Goal: Information Seeking & Learning: Compare options

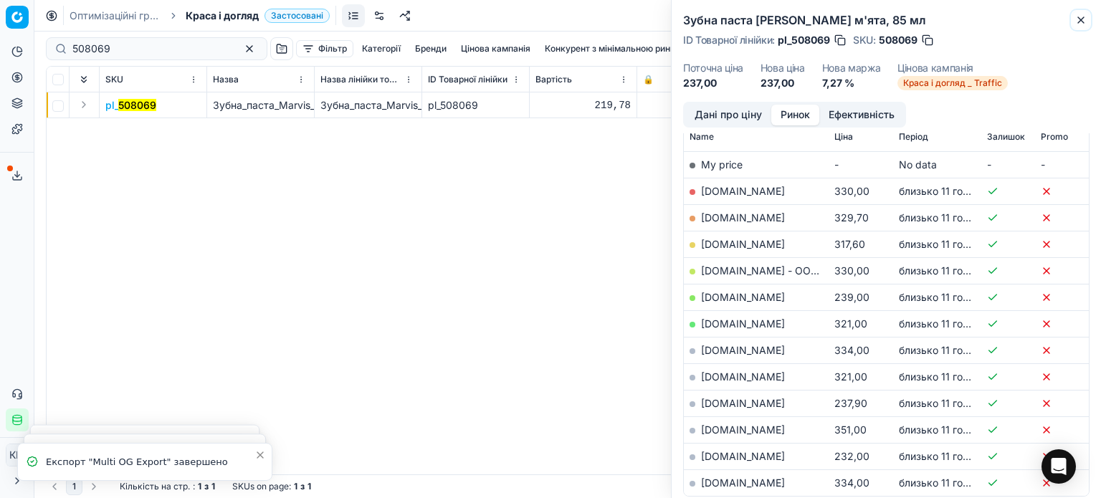
drag, startPoint x: 1077, startPoint y: 23, endPoint x: 900, endPoint y: 32, distance: 178.0
click at [1077, 23] on icon "button" at bounding box center [1080, 19] width 11 height 11
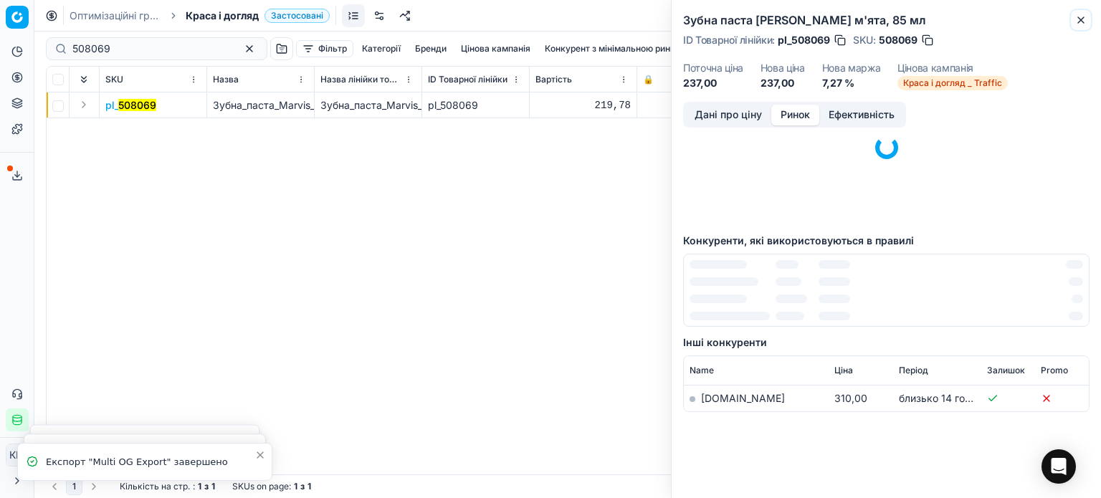
scroll to position [87, 0]
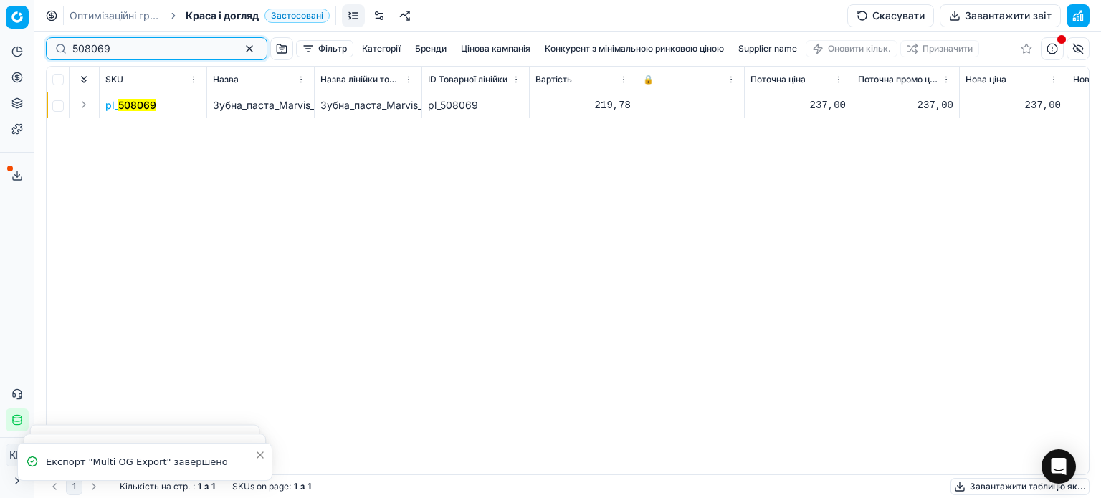
drag, startPoint x: 144, startPoint y: 50, endPoint x: 0, endPoint y: 37, distance: 144.7
click at [0, 37] on div "Pricing platform Аналітика Цінова оптимізація Асортимент продукції Шаблони Серв…" at bounding box center [550, 249] width 1101 height 498
paste input "627110"
type input "627110"
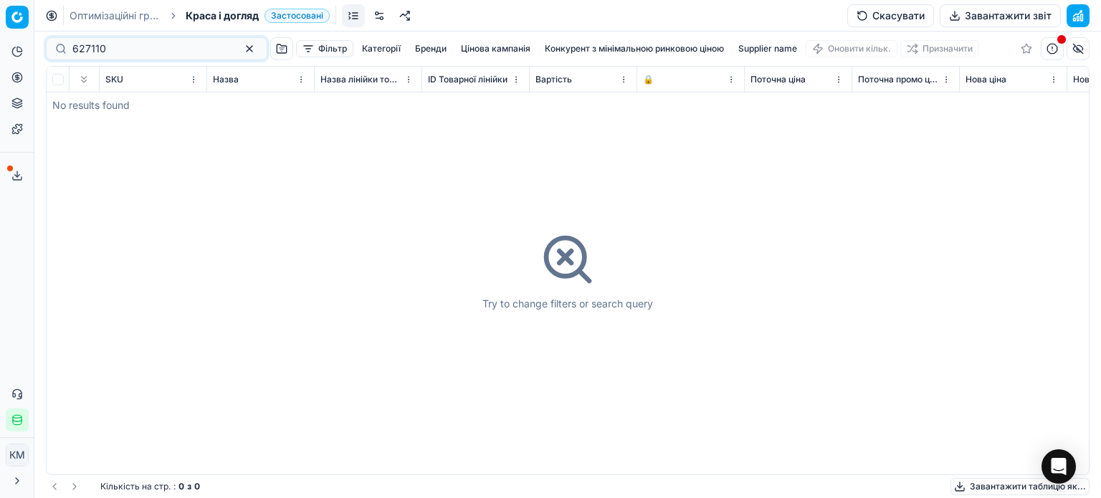
click at [215, 14] on span "Краса і догляд" at bounding box center [222, 16] width 73 height 14
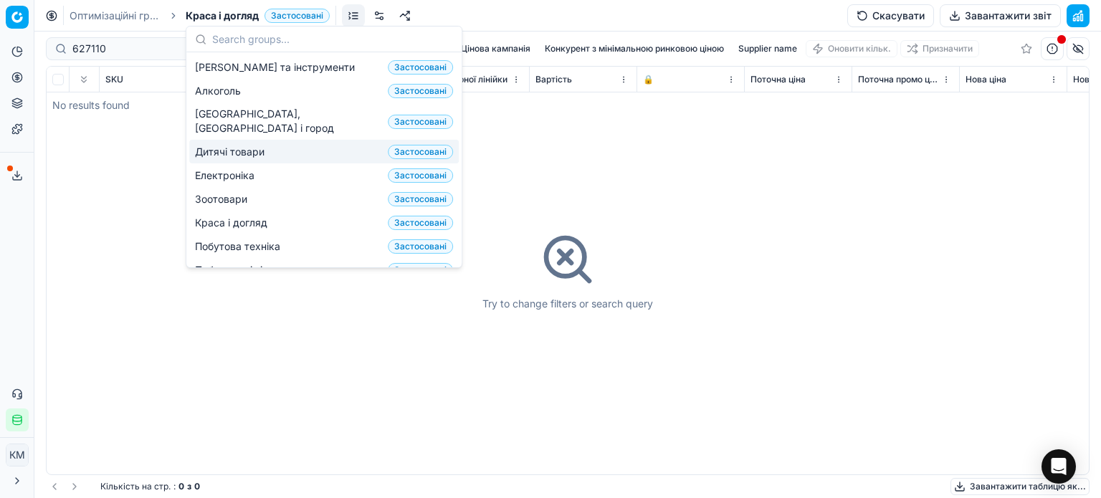
click at [239, 145] on span "Дитячі товари" at bounding box center [232, 152] width 75 height 14
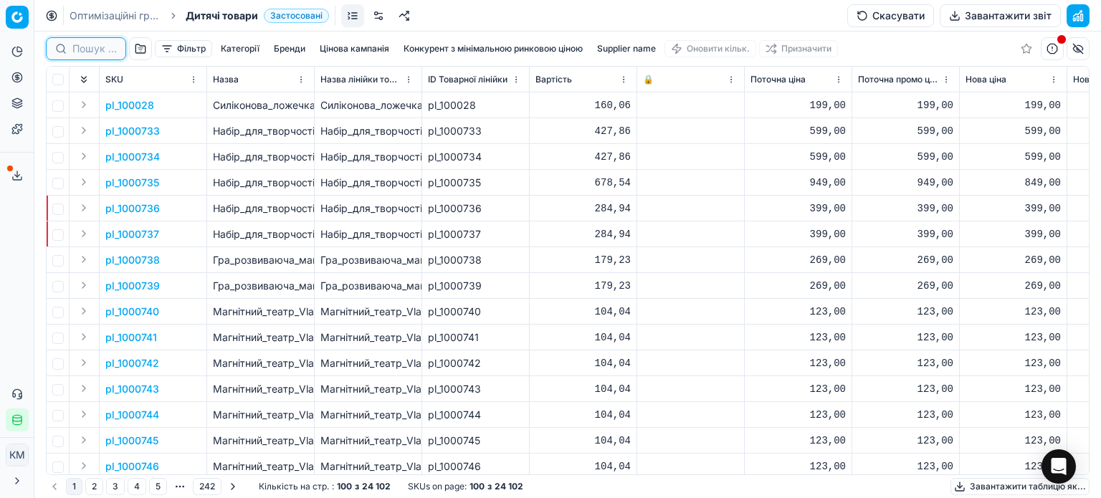
click at [87, 47] on input at bounding box center [94, 49] width 44 height 14
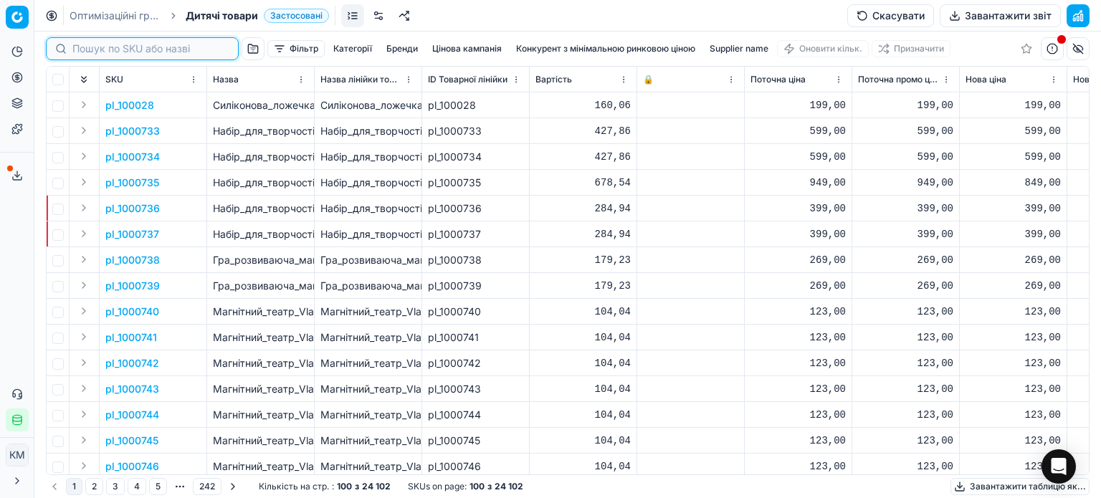
paste input "627110"
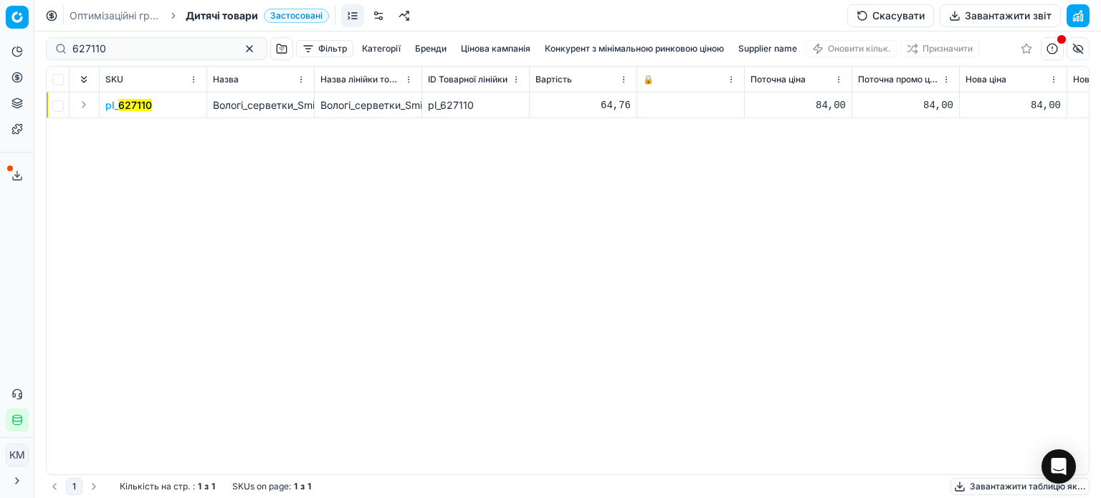
drag, startPoint x: 135, startPoint y: 104, endPoint x: 165, endPoint y: 109, distance: 30.5
click at [135, 105] on mark "627110" at bounding box center [135, 105] width 34 height 12
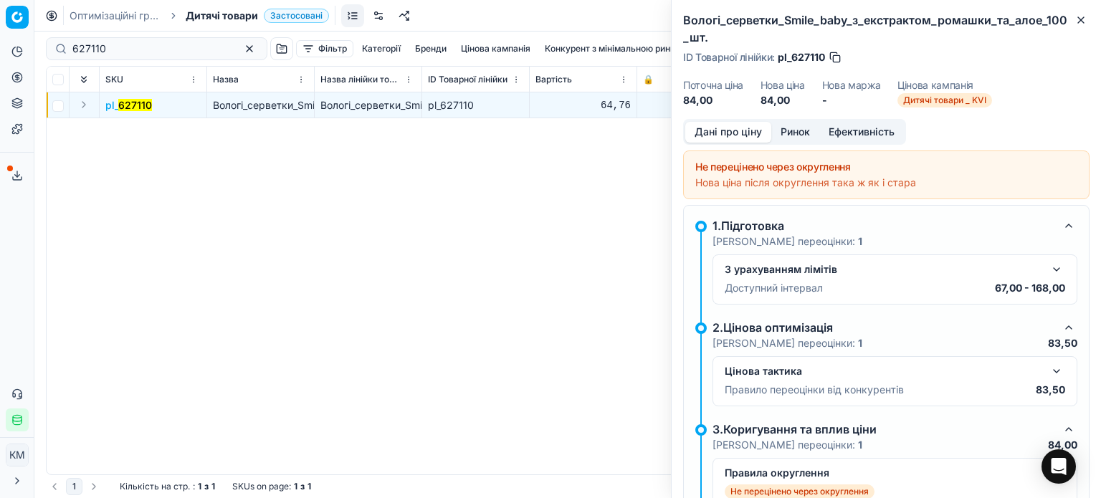
click at [796, 134] on button "Ринок" at bounding box center [795, 132] width 48 height 21
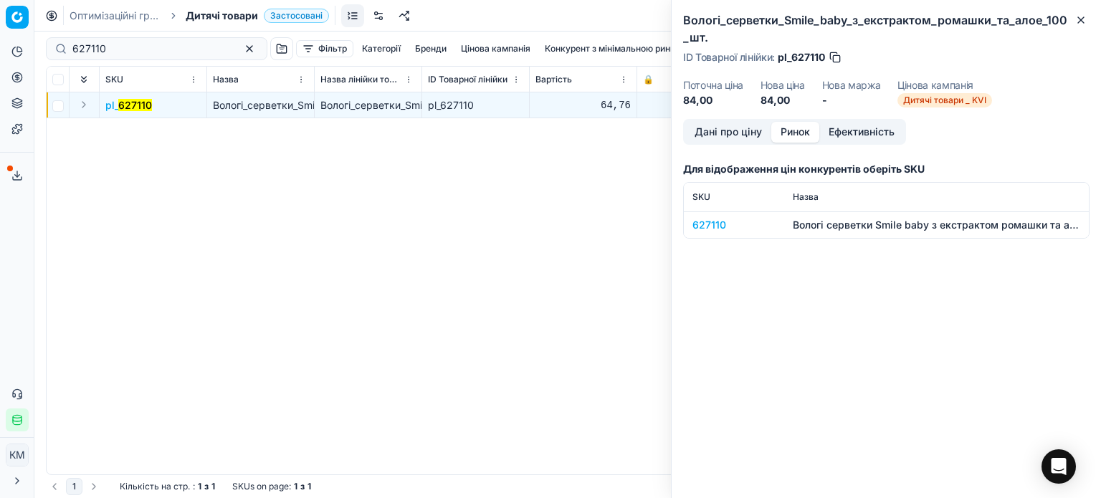
click at [708, 227] on div "627110" at bounding box center [733, 225] width 83 height 14
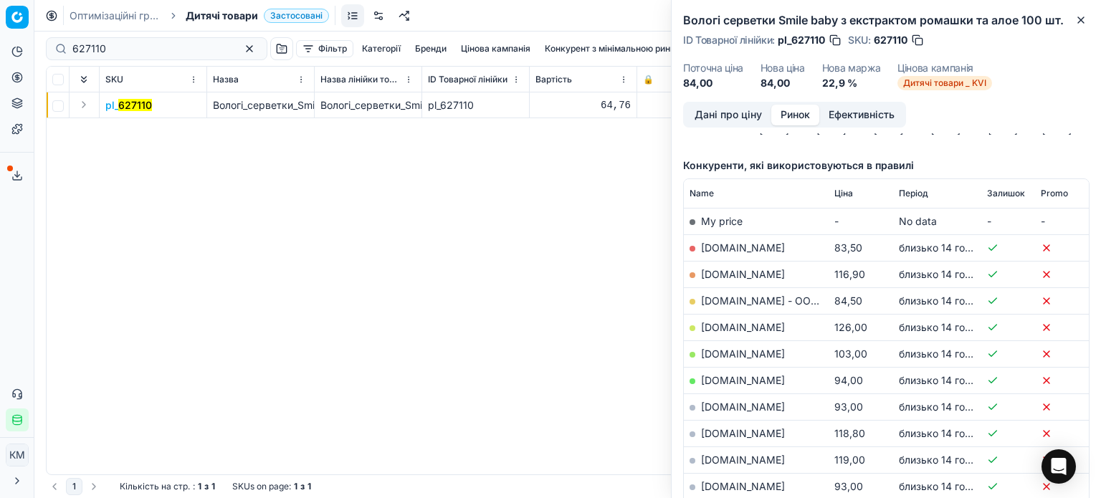
scroll to position [143, 0]
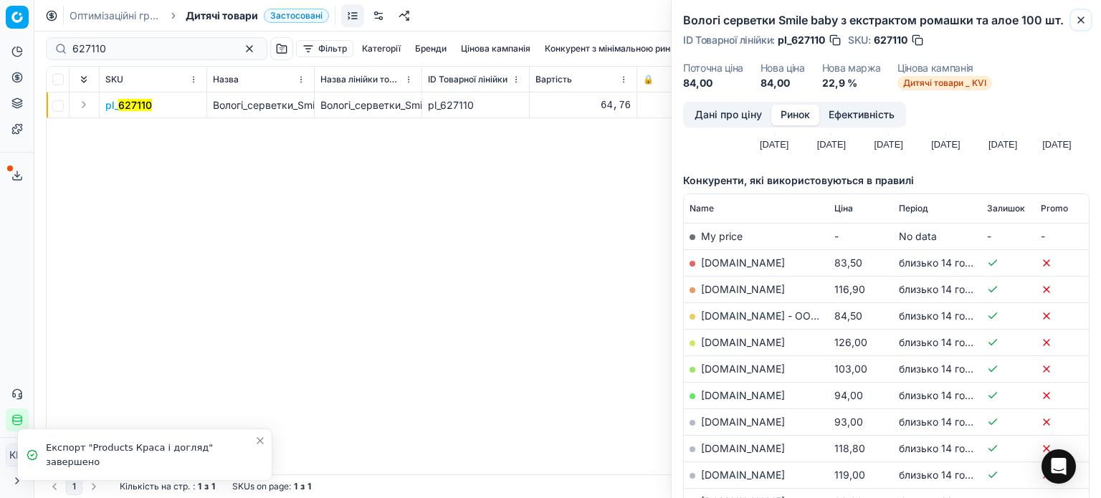
click at [1080, 14] on icon "button" at bounding box center [1080, 19] width 11 height 11
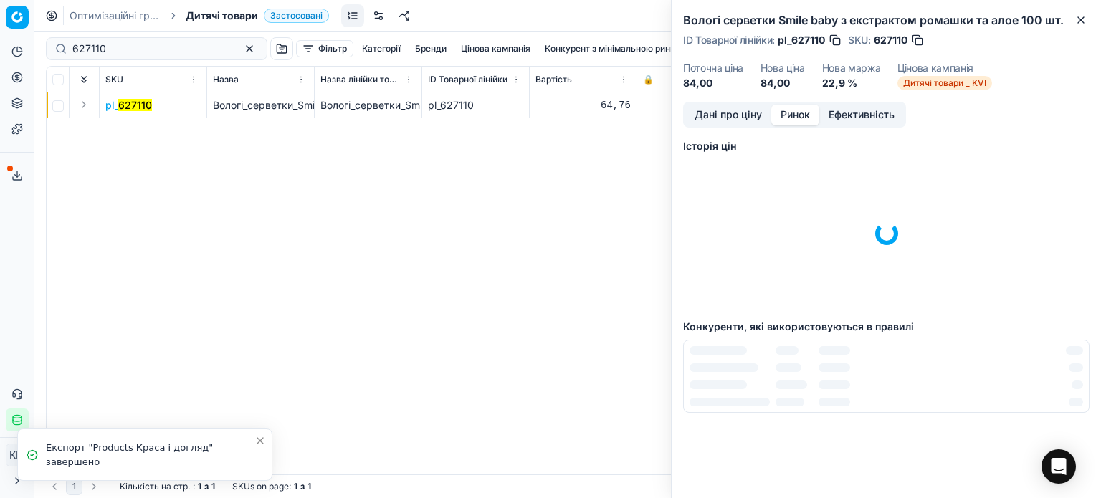
scroll to position [0, 0]
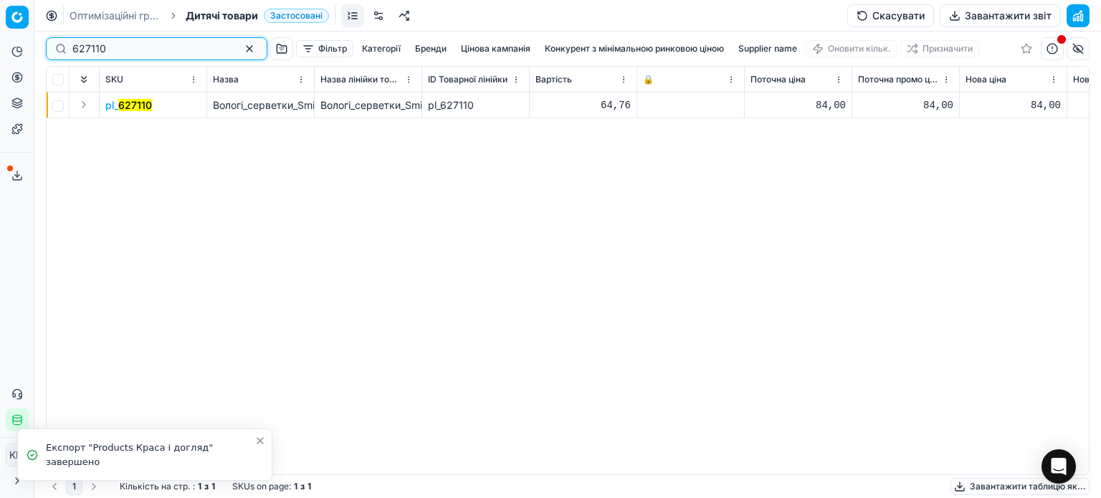
drag, startPoint x: 124, startPoint y: 47, endPoint x: 9, endPoint y: 45, distance: 115.4
click at [13, 45] on div "Pricing platform Аналітика Цінова оптимізація Асортимент продукції Шаблони Серв…" at bounding box center [550, 249] width 1101 height 498
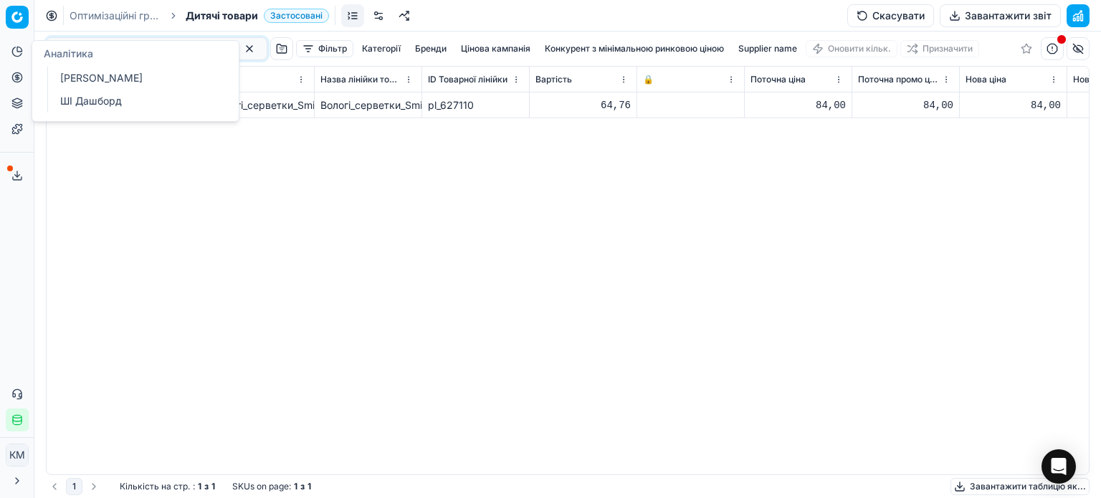
click at [290, 203] on div "pl_ 627110 Вологі_серветки_Smile_baby_з_екстрактом_ромашки_та_алое_100_шт. Воло…" at bounding box center [568, 283] width 1042 height 382
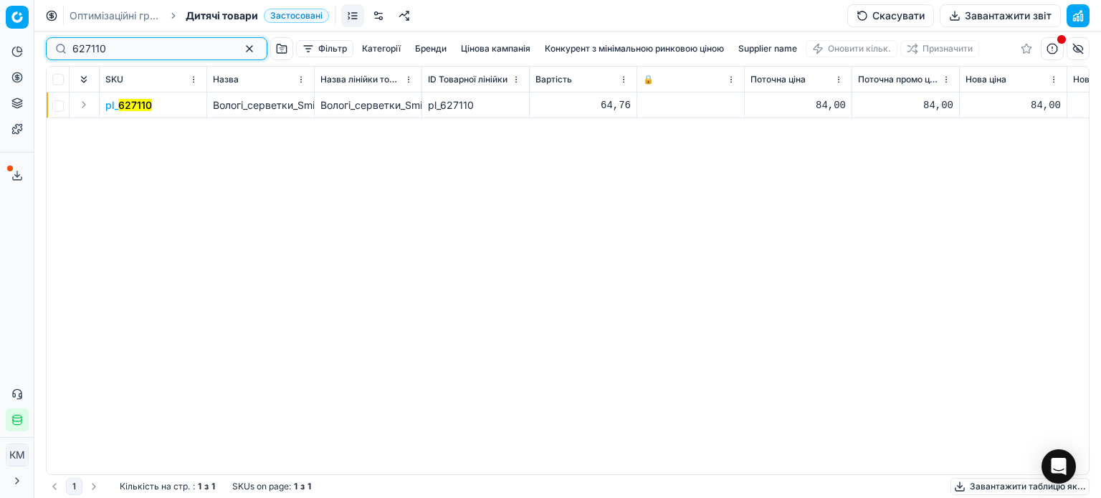
drag, startPoint x: 110, startPoint y: 54, endPoint x: 30, endPoint y: 51, distance: 80.3
click at [30, 51] on div "Pricing platform Аналітика Цінова оптимізація Асортимент продукції Шаблони Серв…" at bounding box center [550, 249] width 1101 height 498
paste input "74688"
type input "746880"
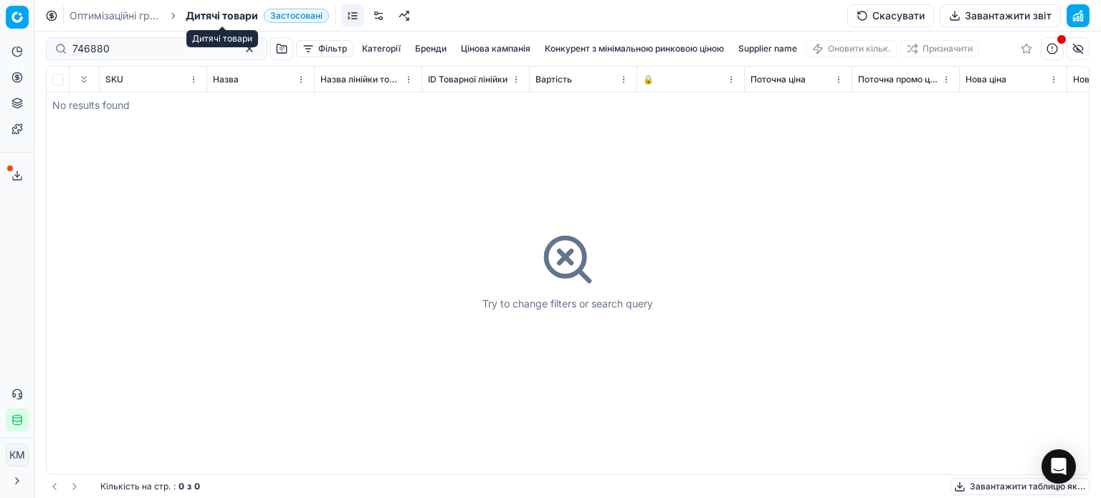
click at [223, 14] on span "Дитячі товари" at bounding box center [222, 16] width 72 height 14
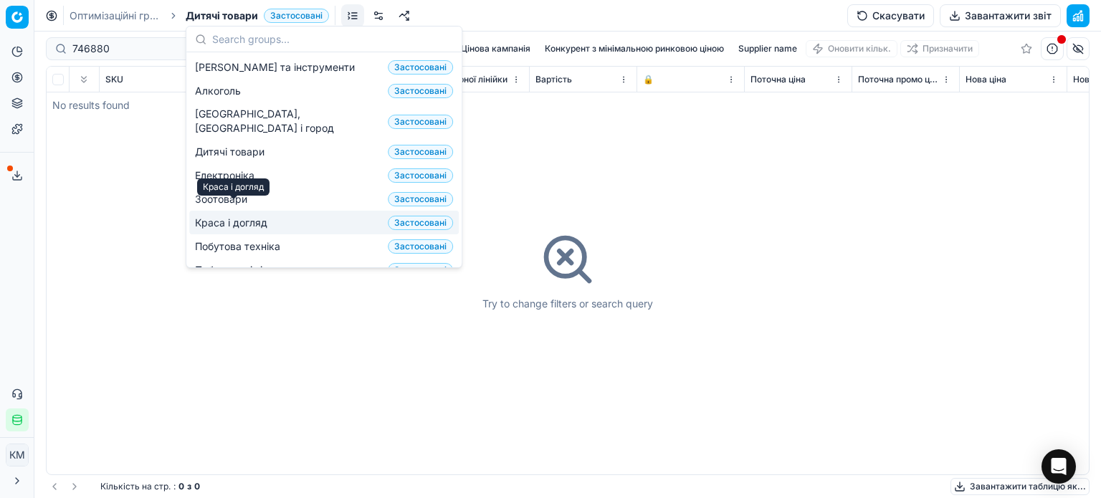
click at [252, 216] on span "Краса і догляд" at bounding box center [234, 223] width 78 height 14
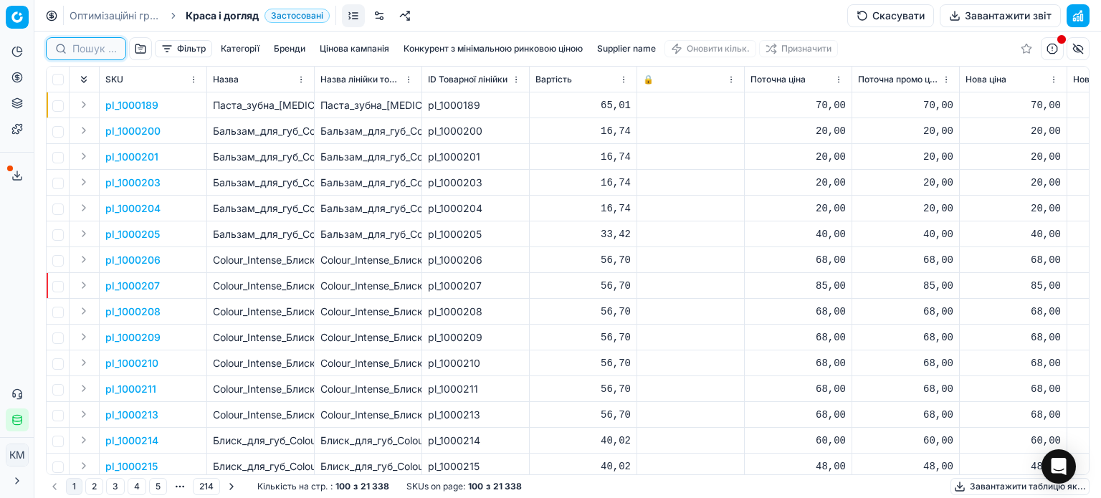
click at [80, 45] on input at bounding box center [94, 49] width 44 height 14
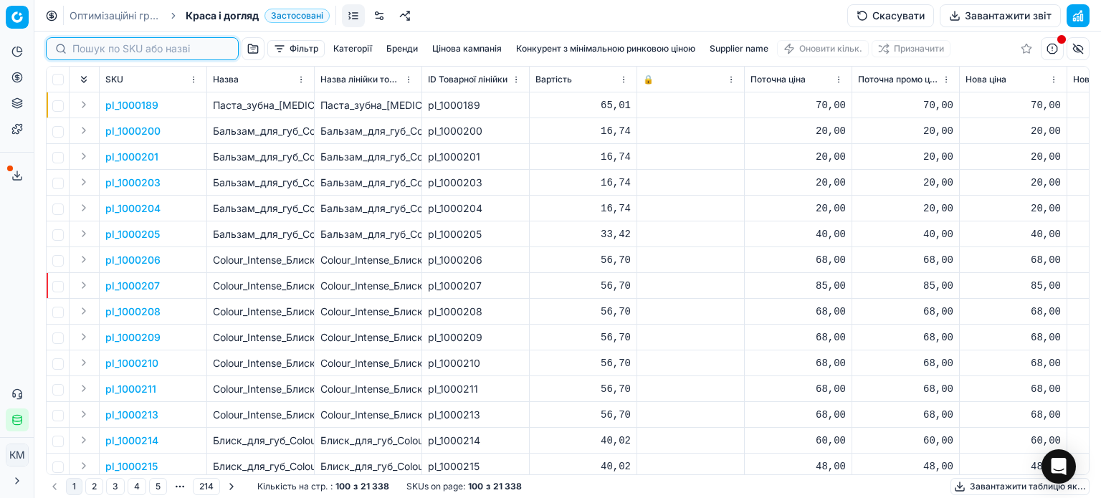
paste input "746880"
type input "746880"
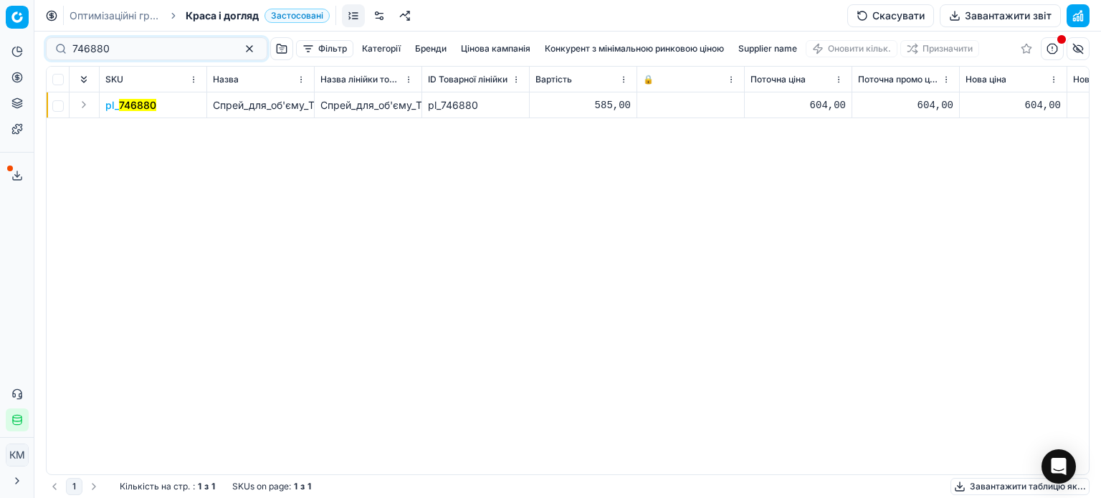
click at [147, 108] on mark "746880" at bounding box center [137, 105] width 37 height 12
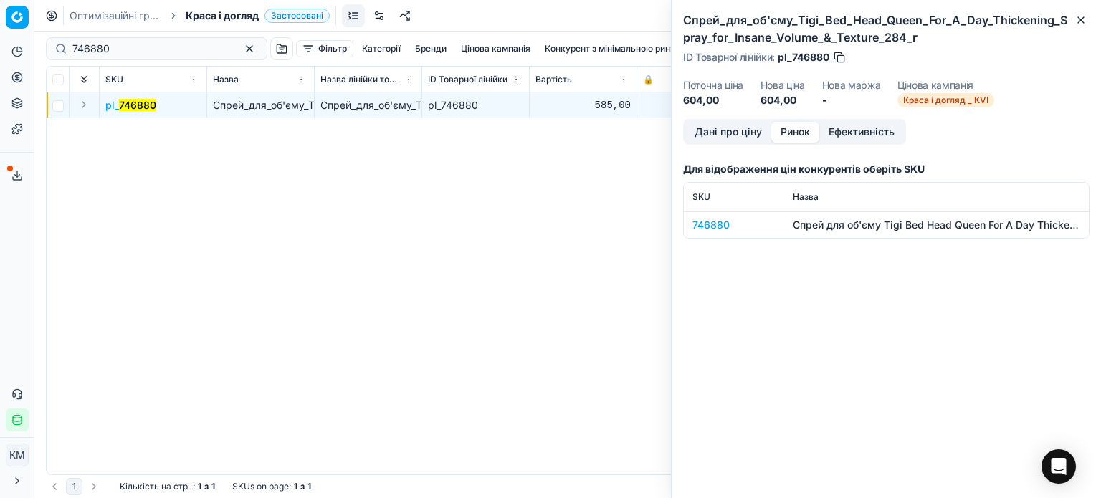
click at [786, 137] on button "Ринок" at bounding box center [795, 132] width 48 height 21
click at [715, 223] on div "746880" at bounding box center [733, 225] width 83 height 14
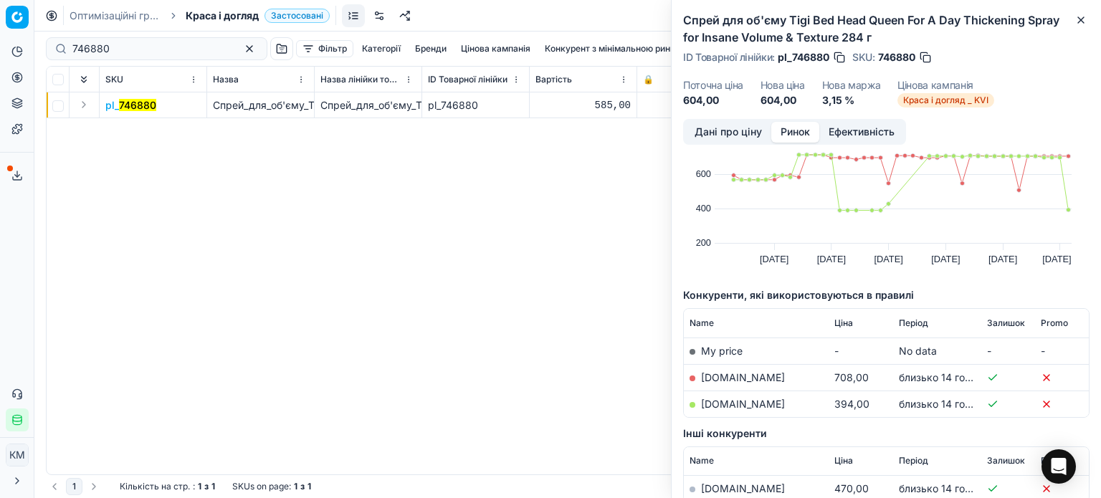
scroll to position [72, 0]
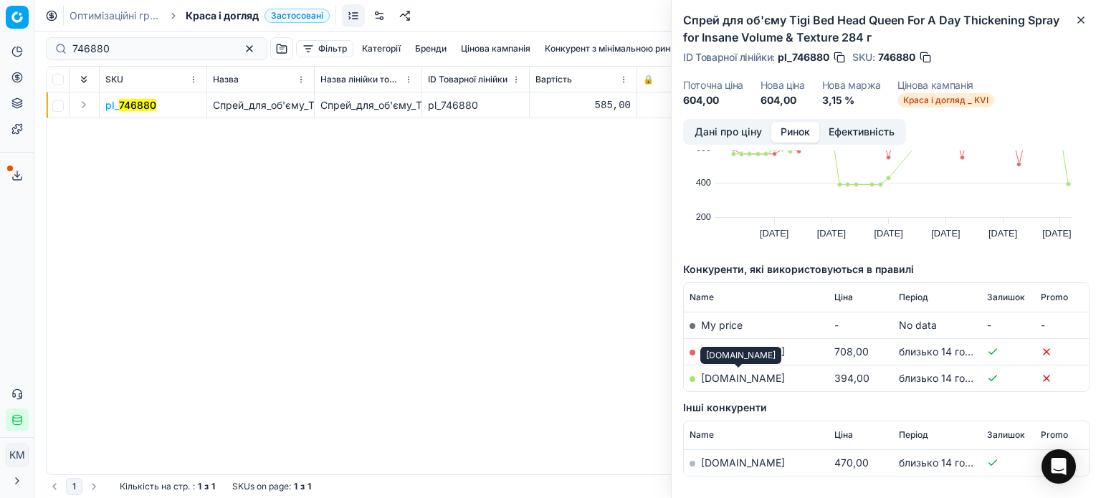
click at [734, 376] on link "[DOMAIN_NAME]" at bounding box center [743, 378] width 84 height 12
click at [712, 351] on link "[DOMAIN_NAME]" at bounding box center [743, 352] width 84 height 12
click at [1082, 28] on button "Close" at bounding box center [1080, 19] width 17 height 17
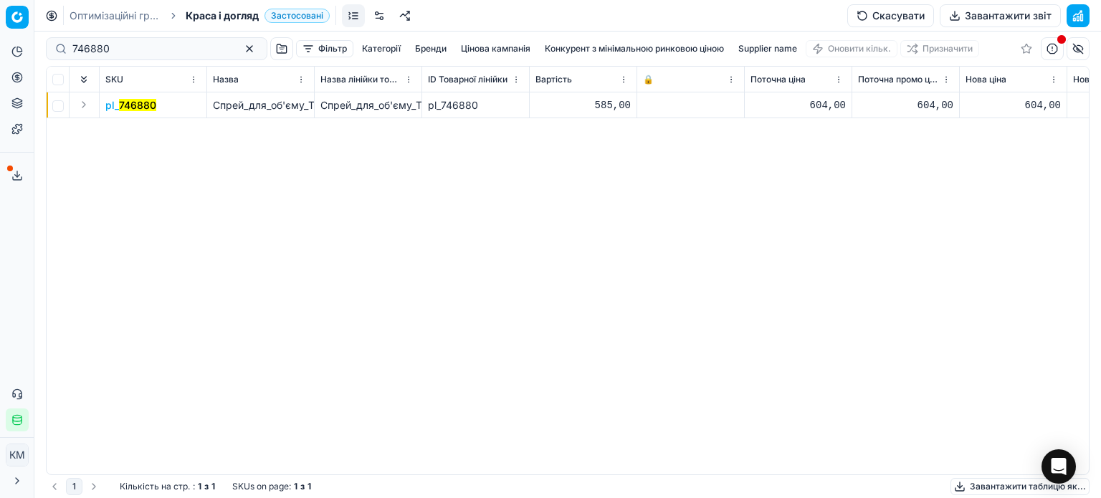
click at [142, 111] on mark "746880" at bounding box center [137, 105] width 37 height 12
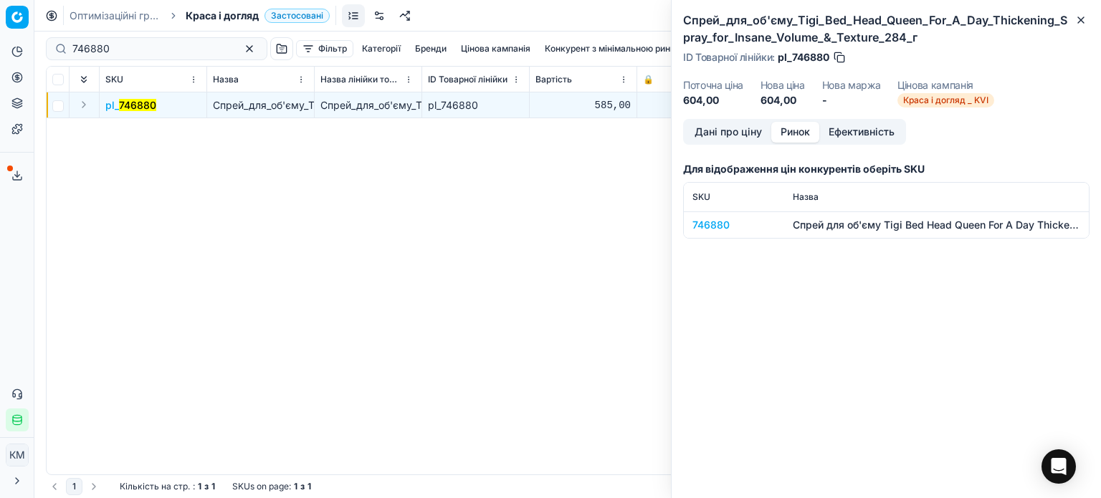
click at [786, 141] on button "Ринок" at bounding box center [795, 132] width 48 height 21
click at [700, 224] on div "746880" at bounding box center [733, 225] width 83 height 14
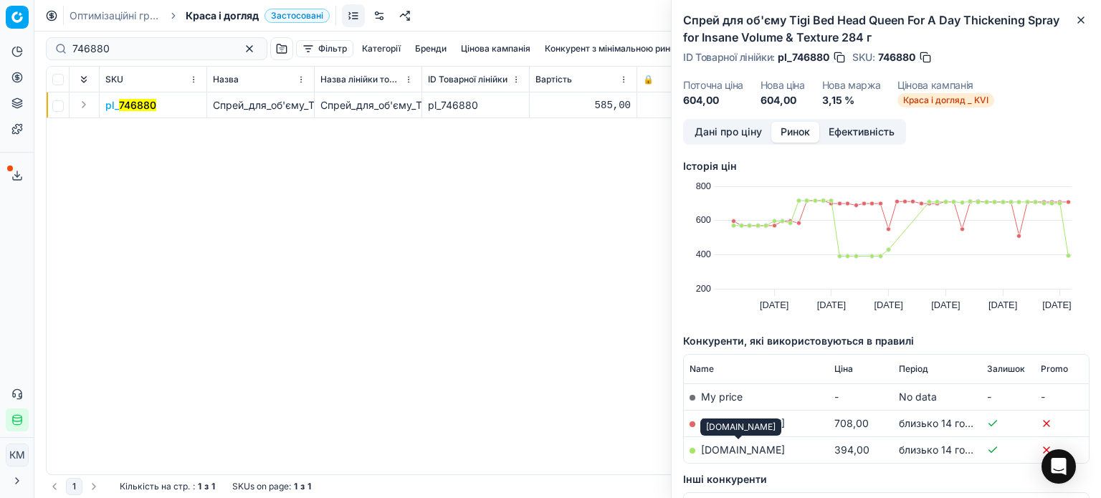
click at [736, 449] on link "[DOMAIN_NAME]" at bounding box center [743, 450] width 84 height 12
click at [754, 451] on link "[DOMAIN_NAME]" at bounding box center [743, 450] width 84 height 12
